Goal: Task Accomplishment & Management: Complete application form

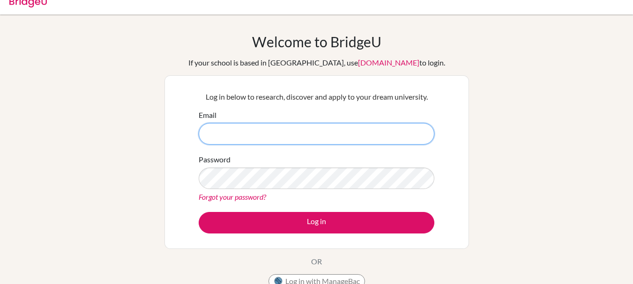
scroll to position [14, 0]
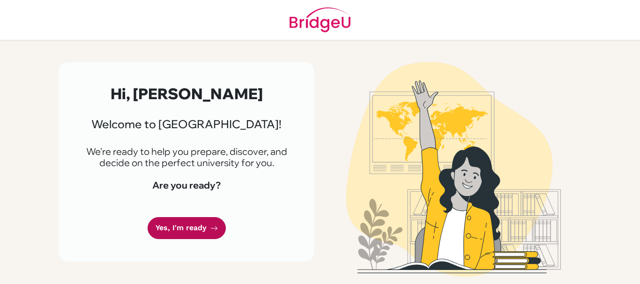
click at [182, 232] on link "Yes, I'm ready" at bounding box center [186, 228] width 78 height 22
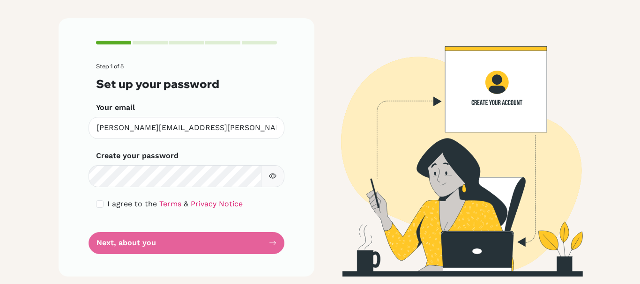
scroll to position [44, 0]
click at [332, 186] on img at bounding box center [453, 147] width 534 height 258
click at [96, 204] on input "checkbox" at bounding box center [99, 203] width 7 height 7
checkbox input "true"
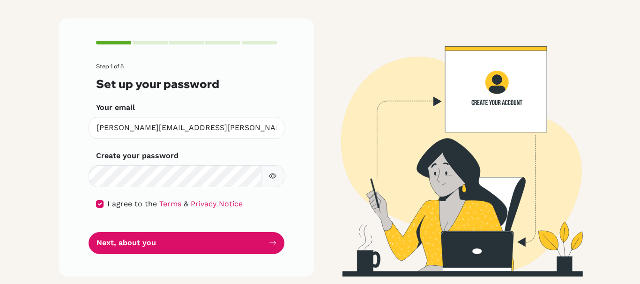
click at [332, 145] on img at bounding box center [453, 147] width 534 height 258
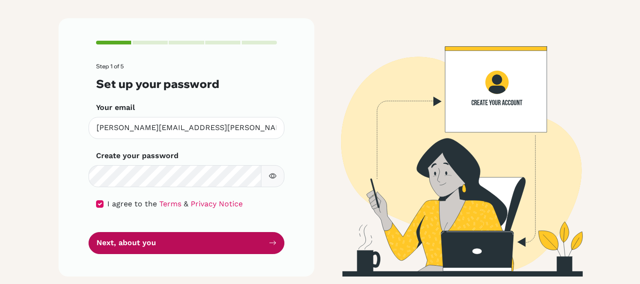
click at [263, 243] on button "Next, about you" at bounding box center [186, 243] width 196 height 22
